Goal: Task Accomplishment & Management: Manage account settings

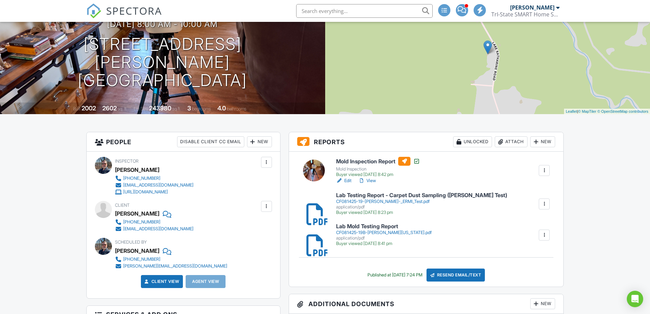
click at [514, 142] on div "Attach" at bounding box center [511, 141] width 33 height 11
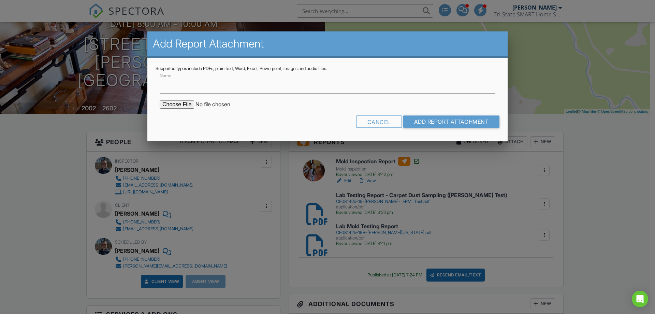
click at [178, 101] on input "file" at bounding box center [218, 104] width 116 height 8
type input "C:\fakepath\CF082525-22-[PERSON_NAME] [US_STATE] - Mtrap Long Term Air Study.pdf"
click at [185, 105] on input "file" at bounding box center [218, 104] width 116 height 8
click at [192, 89] on input "Name" at bounding box center [328, 85] width 336 height 17
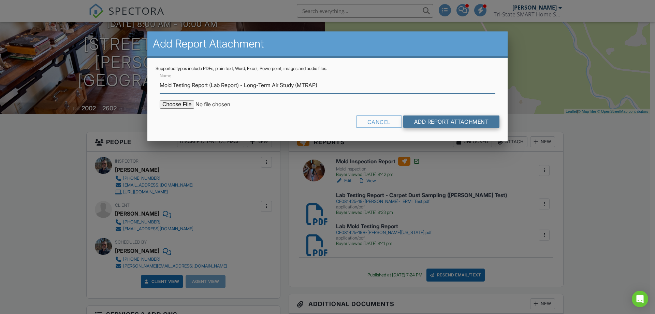
type input "Mold Testing Report (Lab Report) - Long-Term Air Study (MTRAP)"
click at [451, 121] on input "Add Report Attachment" at bounding box center [451, 121] width 97 height 12
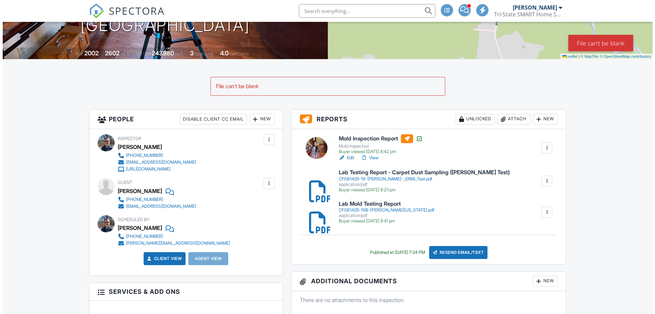
scroll to position [137, 0]
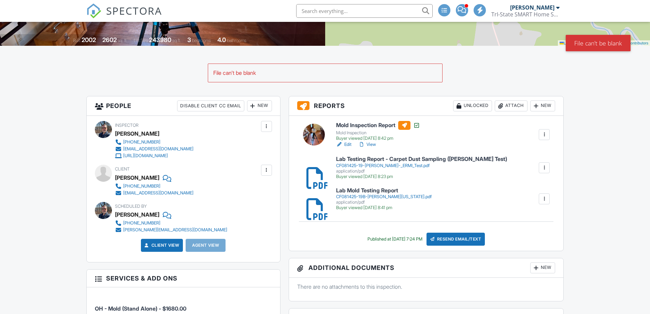
click at [512, 105] on div "Attach" at bounding box center [511, 105] width 33 height 11
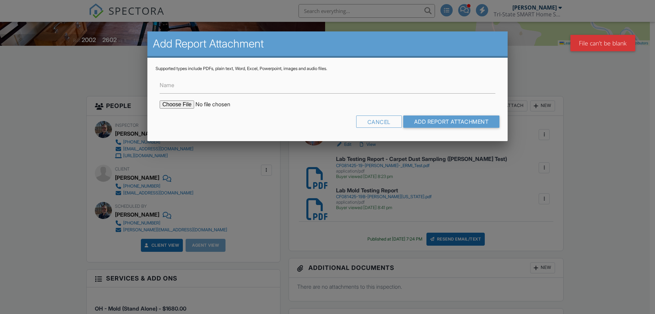
click at [176, 102] on input "file" at bounding box center [218, 104] width 116 height 8
type input "C:\fakepath\CF082525-22-[PERSON_NAME] [US_STATE] - Mtrap Long Term Air Study.pdf"
click at [233, 89] on input "Name" at bounding box center [328, 85] width 336 height 17
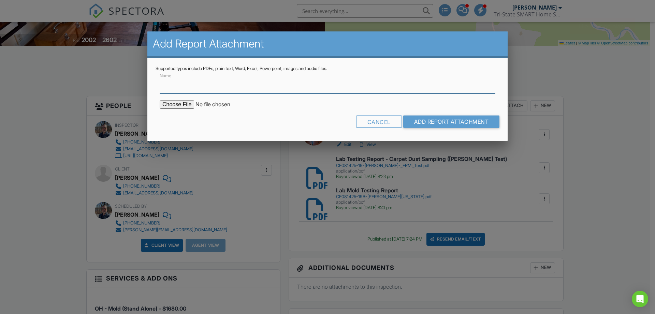
type input "Mold Testing Report (Lab Report) - Long-Term Air Study (MTRAP)"
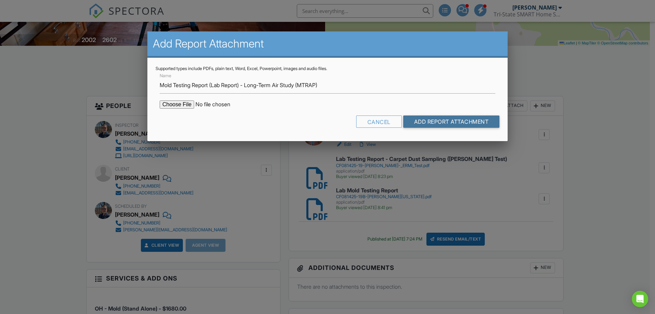
click at [439, 120] on input "Add Report Attachment" at bounding box center [451, 121] width 97 height 12
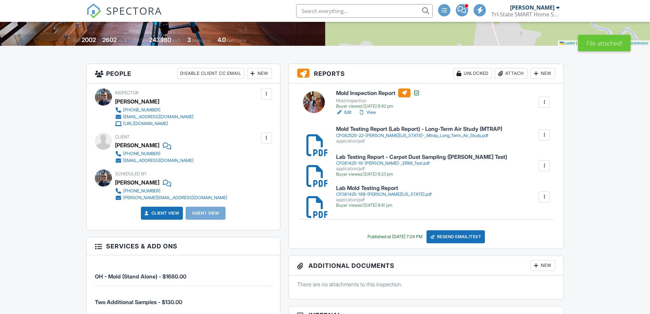
click at [474, 238] on div "Resend Email/Text" at bounding box center [456, 236] width 59 height 13
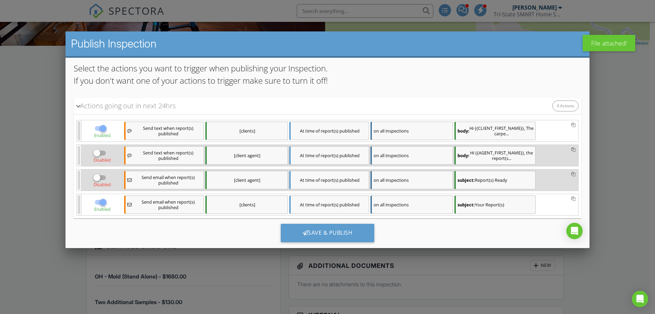
scroll to position [50, 0]
click at [465, 130] on strong "body:" at bounding box center [464, 128] width 12 height 5
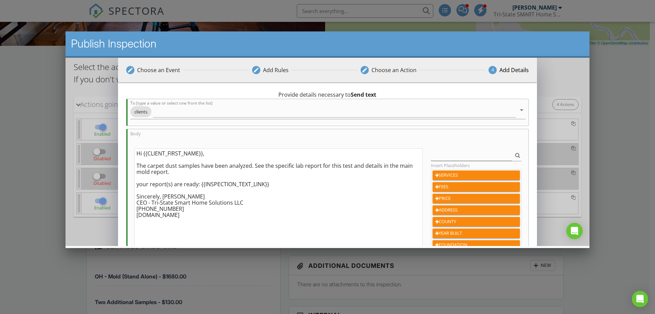
drag, startPoint x: 169, startPoint y: 171, endPoint x: 129, endPoint y: 164, distance: 40.3
click at [129, 164] on div "Body Hi {{CLIENT_FIRST_NAME}}, The carpet dust samples have been analyzed. See …" at bounding box center [327, 206] width 403 height 157
drag, startPoint x: 193, startPoint y: 172, endPoint x: 136, endPoint y: 165, distance: 57.1
click at [136, 165] on textarea "Hi {{CLIENT_FIRST_NAME}}, The long-term air sample analysis is complete, and I …" at bounding box center [278, 205] width 289 height 114
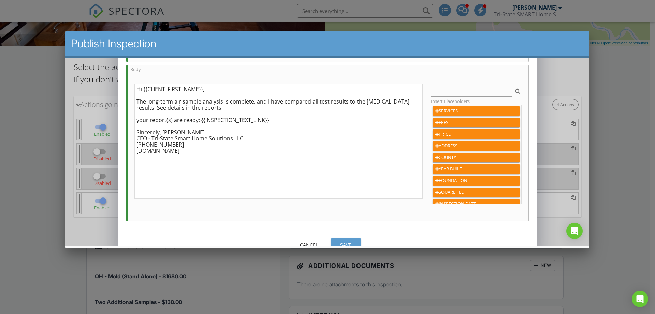
scroll to position [78, 0]
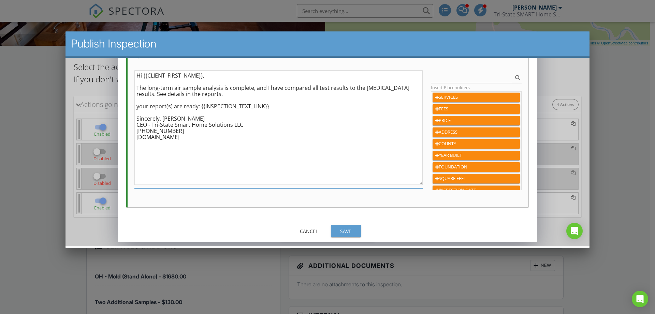
type textarea "Hi {{CLIENT_FIRST_NAME}}, The long-term air sample analysis is complete, and I …"
click at [336, 227] on button "Save" at bounding box center [346, 230] width 30 height 12
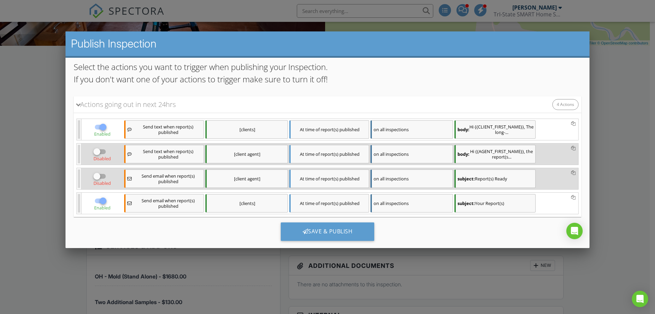
click at [463, 205] on strong "subject:" at bounding box center [466, 202] width 17 height 5
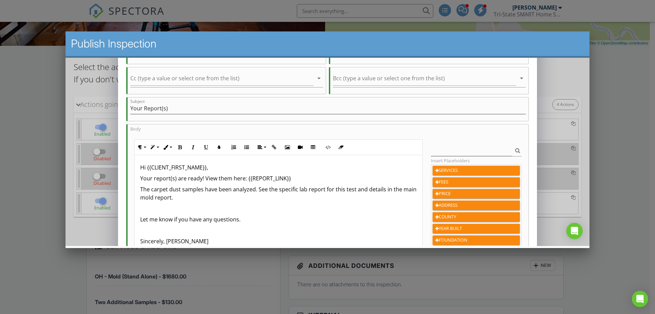
scroll to position [68, 0]
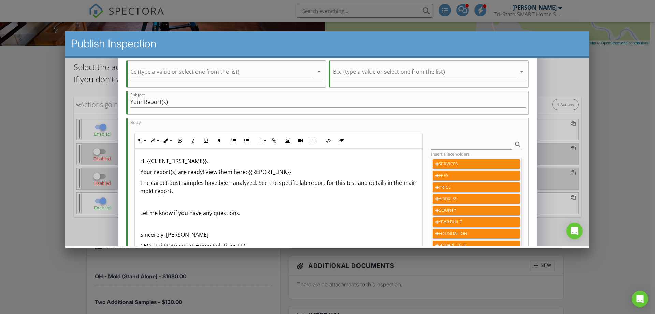
click at [211, 159] on p "Hi {{CLIENT_FIRST_NAME}}," at bounding box center [278, 160] width 277 height 8
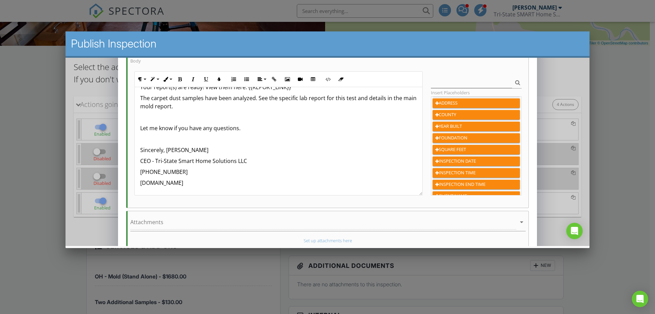
scroll to position [171, 0]
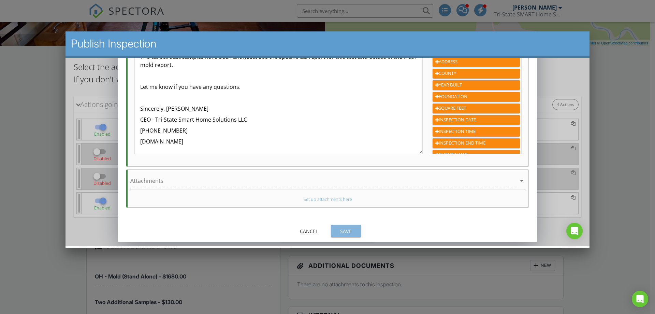
click at [354, 231] on div "Save" at bounding box center [346, 230] width 19 height 7
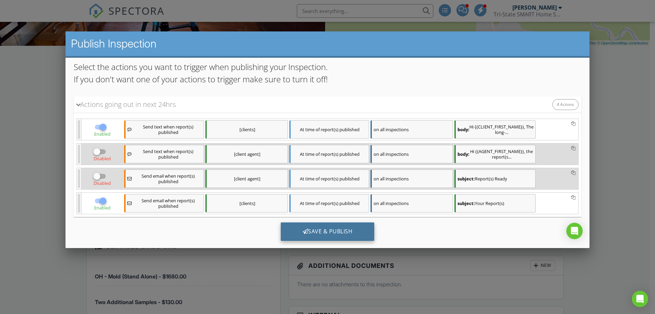
click at [340, 230] on div "Save & Publish" at bounding box center [328, 231] width 94 height 18
